Goal: Book appointment/travel/reservation

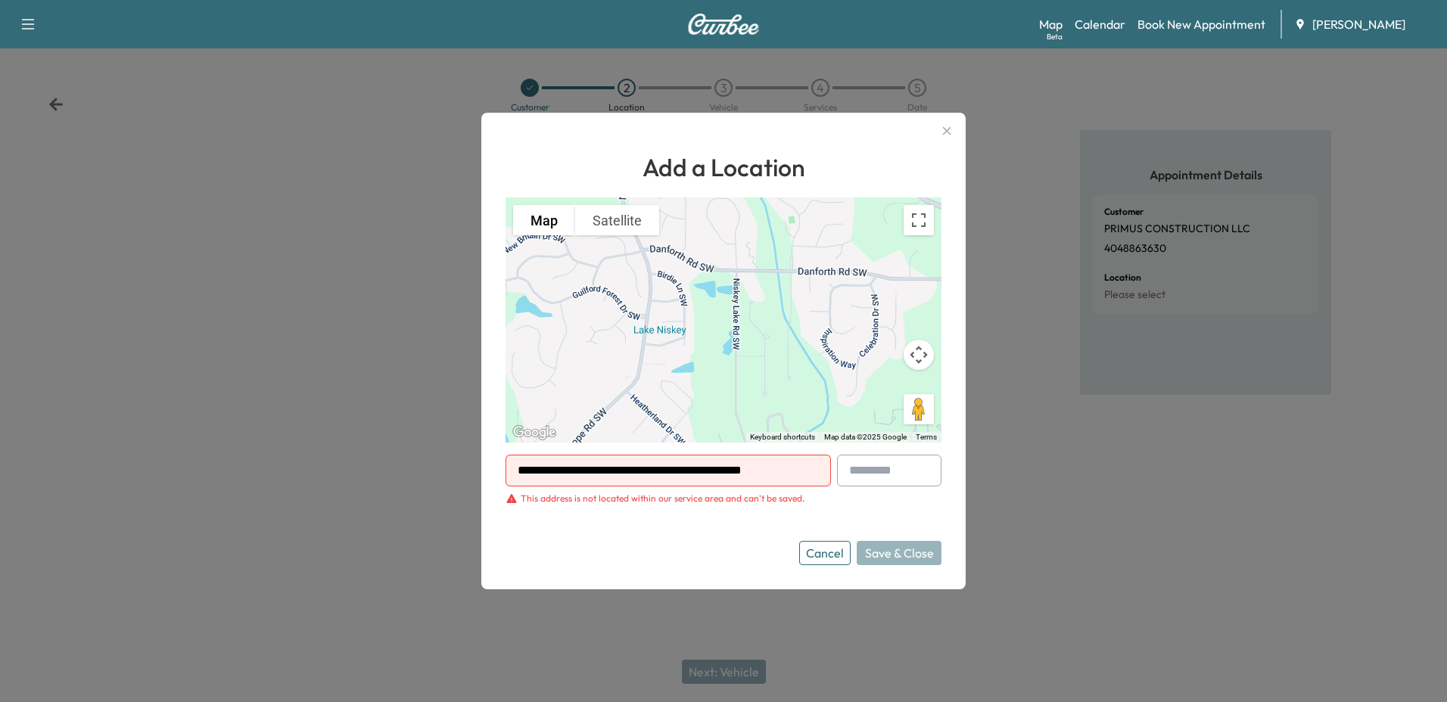
click at [939, 129] on icon "button" at bounding box center [947, 131] width 18 height 18
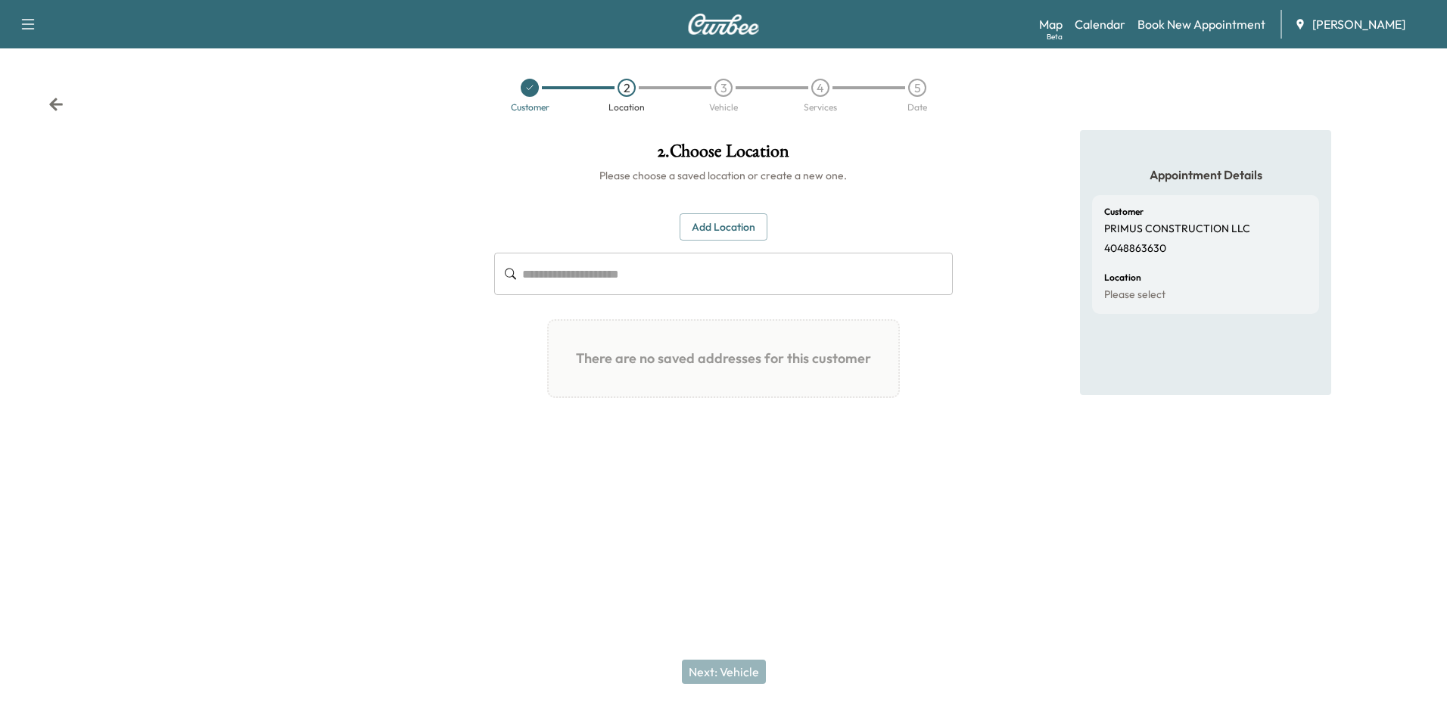
click at [1179, 23] on link "Book New Appointment" at bounding box center [1201, 24] width 128 height 18
click at [1112, 26] on link "Calendar" at bounding box center [1100, 24] width 51 height 18
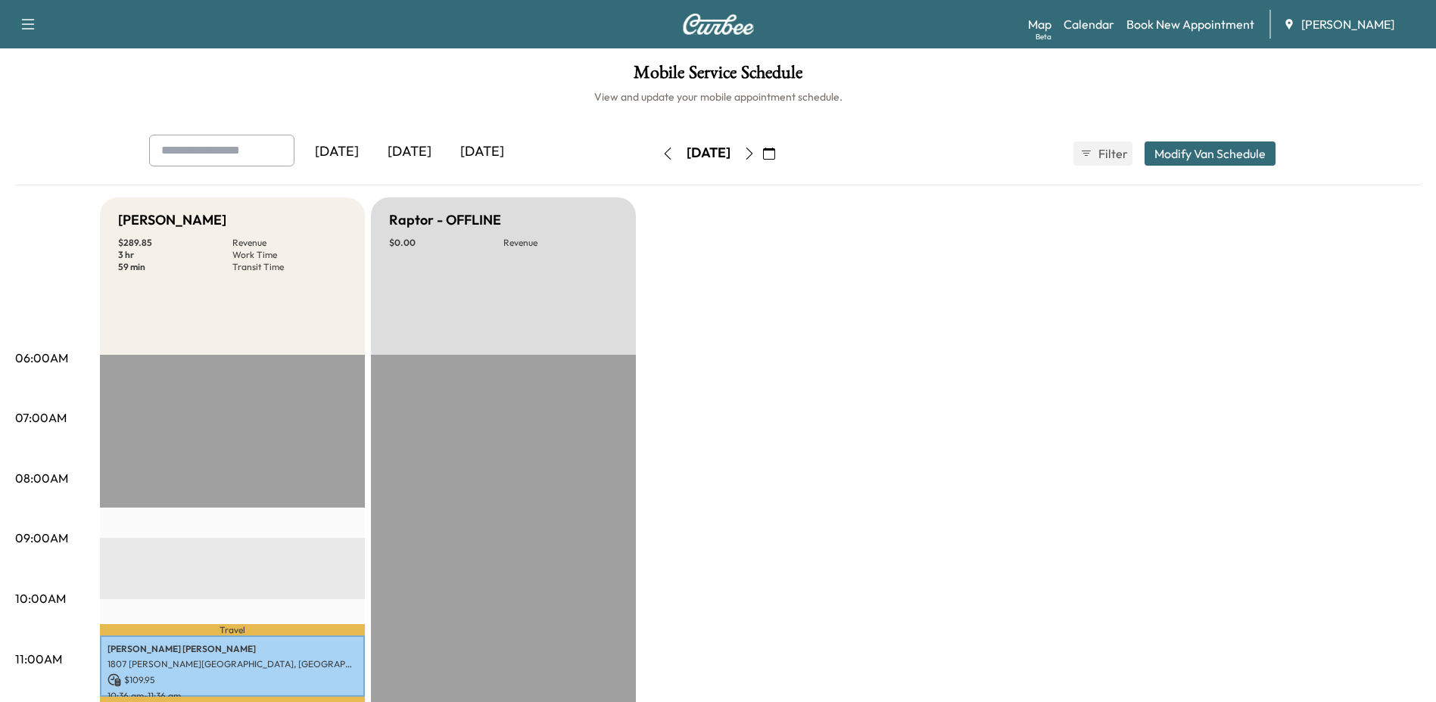
click at [762, 160] on button "button" at bounding box center [749, 154] width 26 height 24
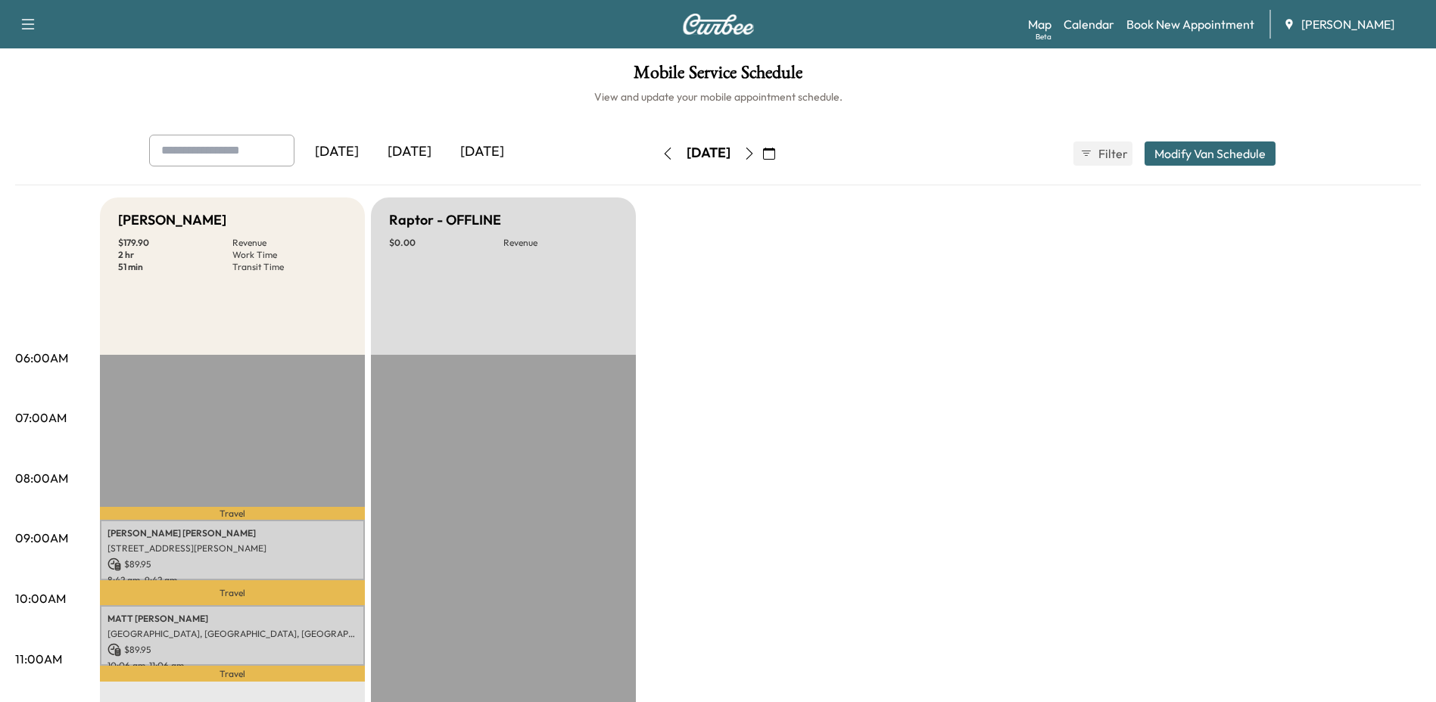
click at [755, 150] on icon "button" at bounding box center [749, 154] width 12 height 12
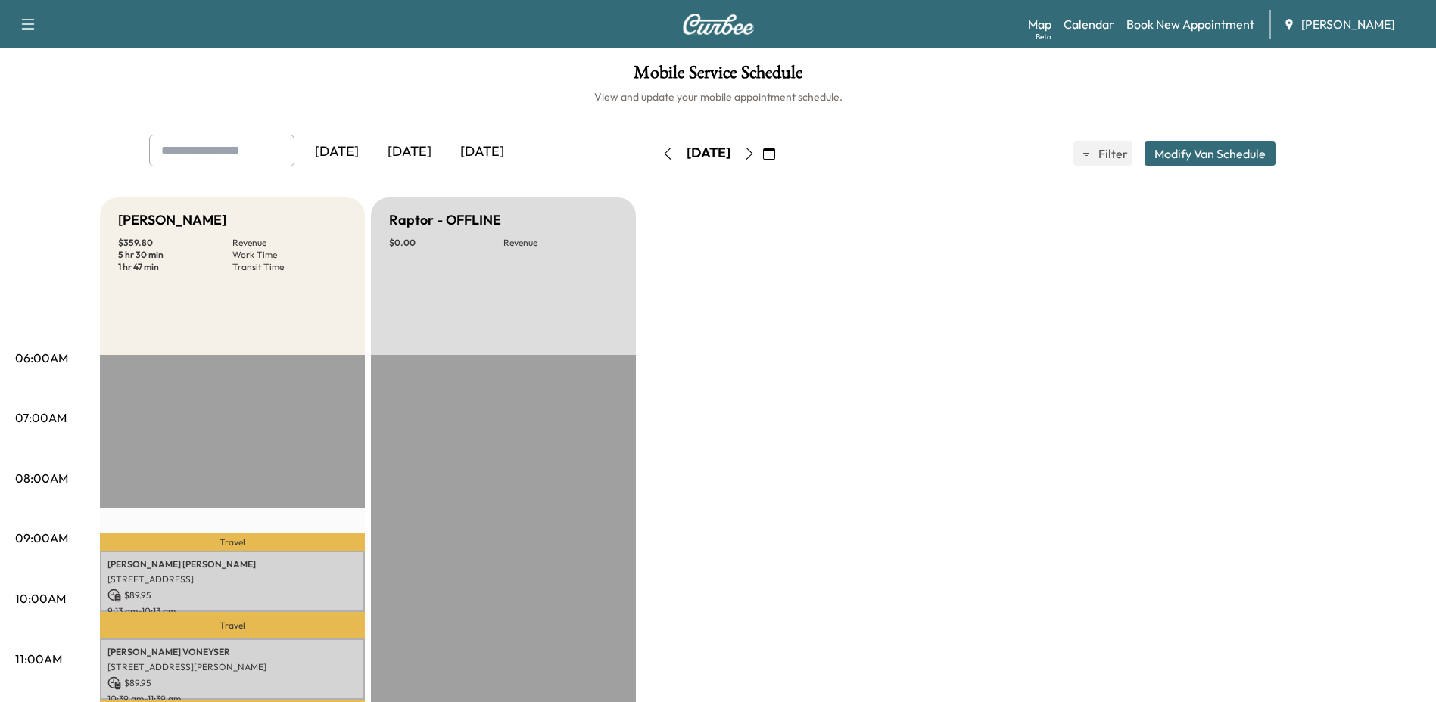
click at [661, 156] on icon "button" at bounding box center [667, 154] width 12 height 12
